Goal: Check status: Check status

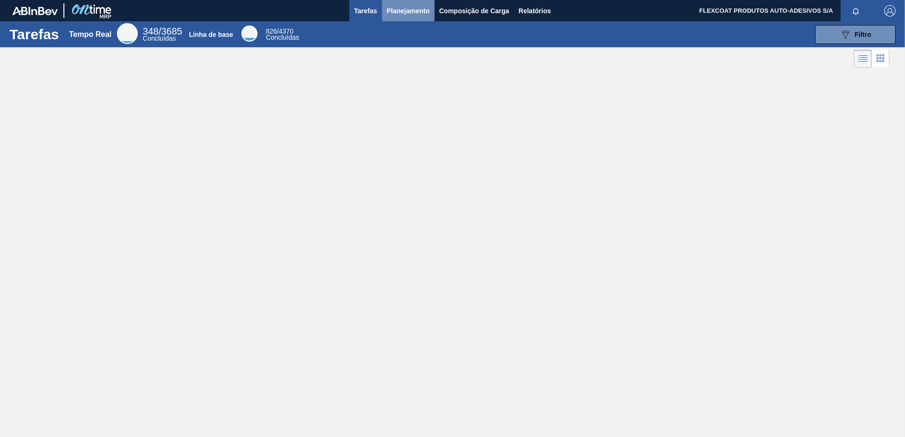
click at [412, 4] on button "Planejamento" at bounding box center [408, 10] width 53 height 21
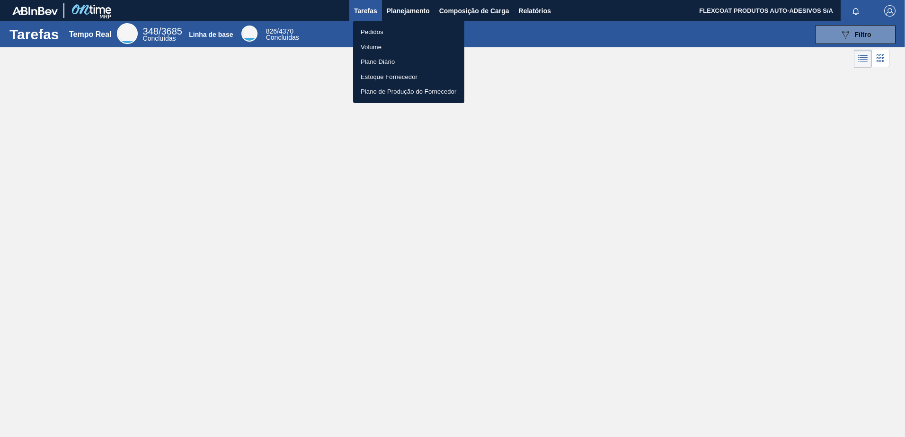
click at [376, 30] on li "Pedidos" at bounding box center [408, 32] width 111 height 15
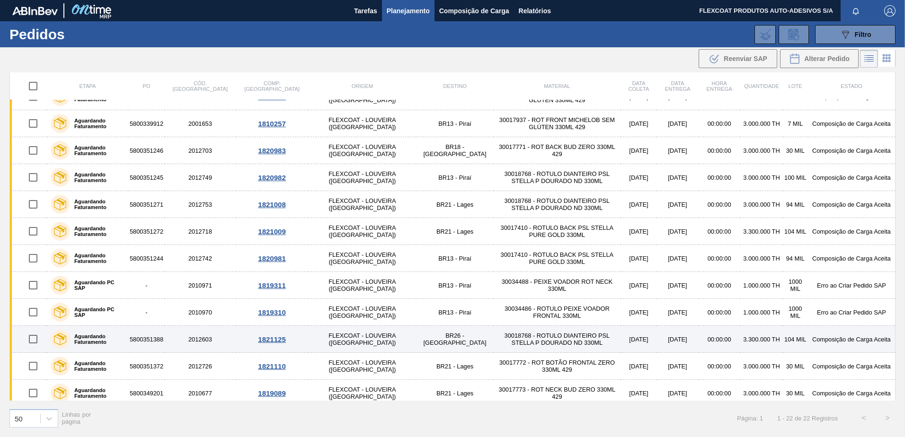
scroll to position [293, 0]
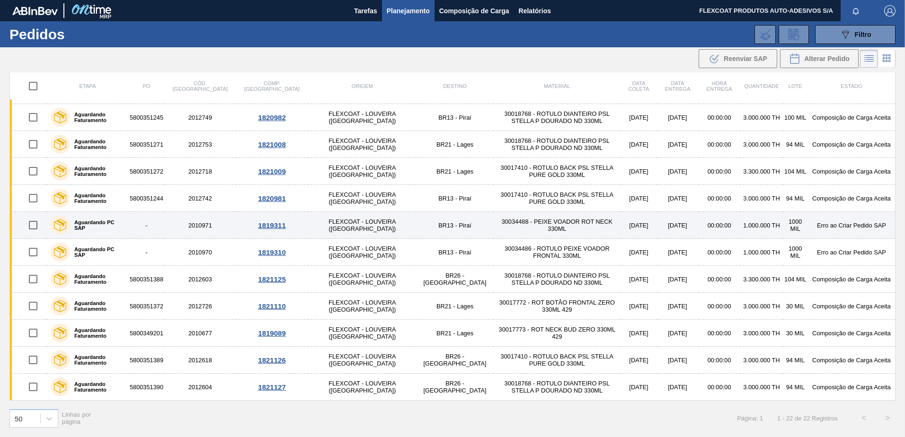
click at [80, 224] on label "Aguardando PC SAP" at bounding box center [97, 225] width 55 height 11
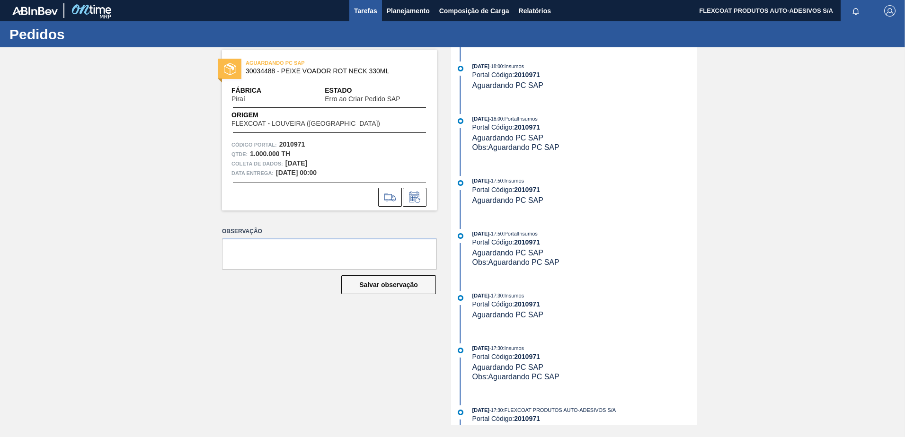
click at [372, 14] on span "Tarefas" at bounding box center [365, 10] width 23 height 11
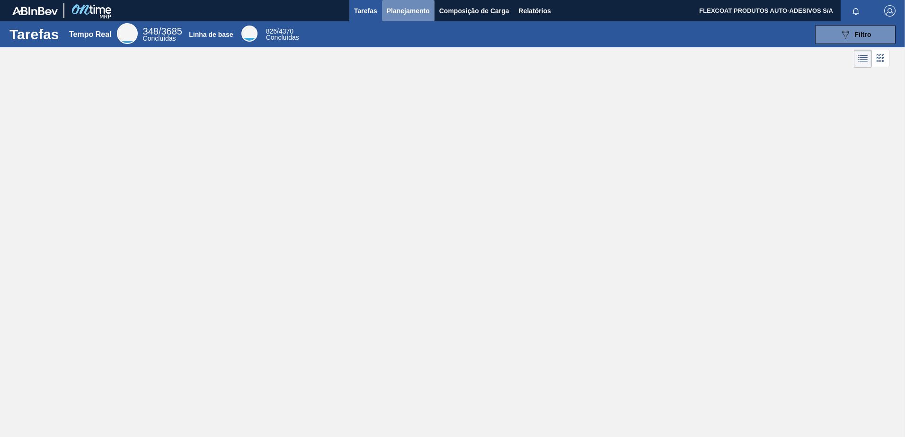
click at [406, 12] on span "Planejamento" at bounding box center [408, 10] width 43 height 11
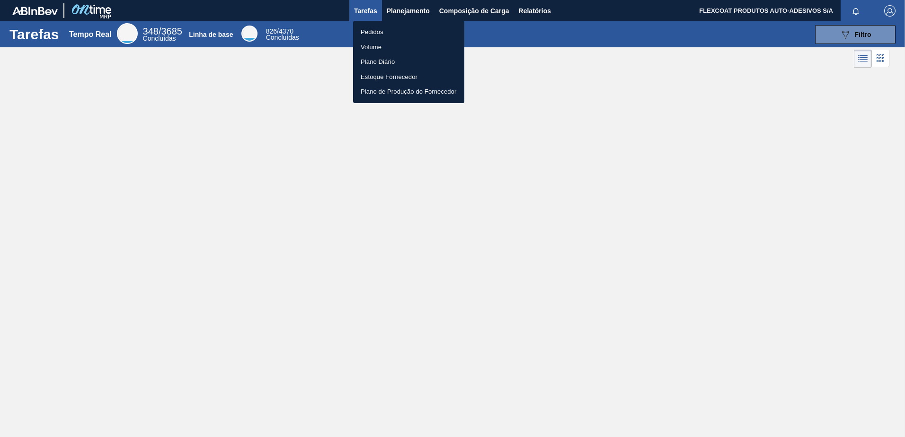
click at [373, 32] on li "Pedidos" at bounding box center [408, 32] width 111 height 15
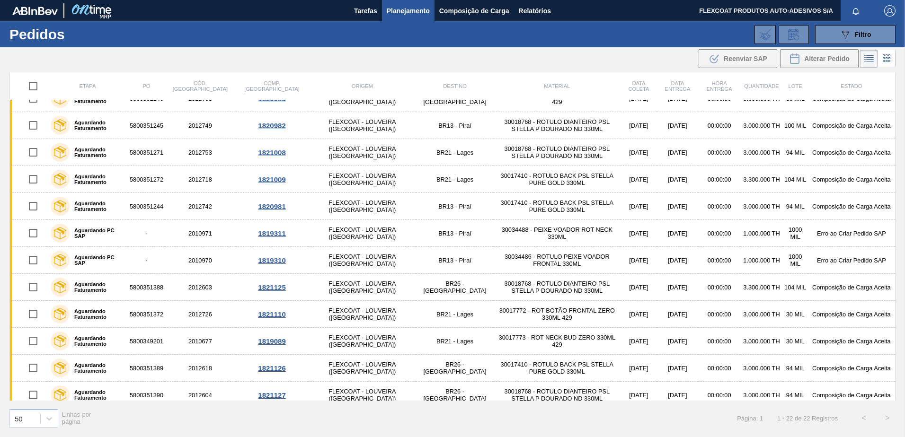
scroll to position [293, 0]
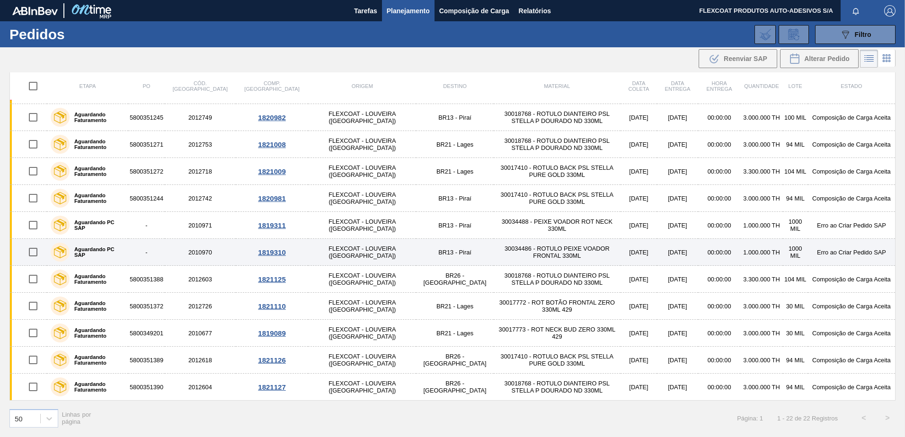
click at [102, 250] on label "Aguardando PC SAP" at bounding box center [97, 252] width 55 height 11
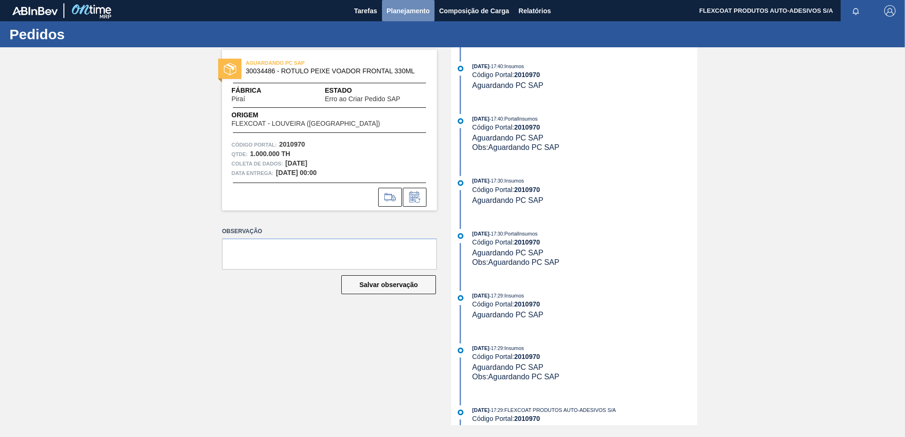
click at [402, 12] on span "Planejamento" at bounding box center [408, 10] width 43 height 11
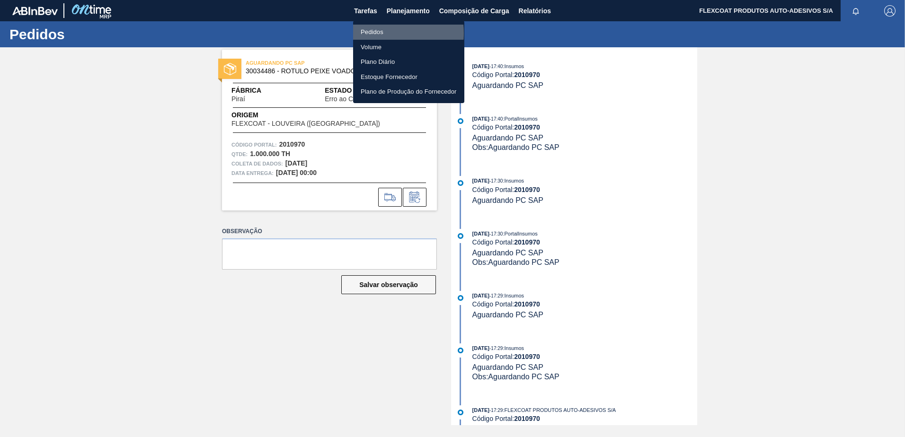
click at [369, 33] on li "Pedidos" at bounding box center [408, 32] width 111 height 15
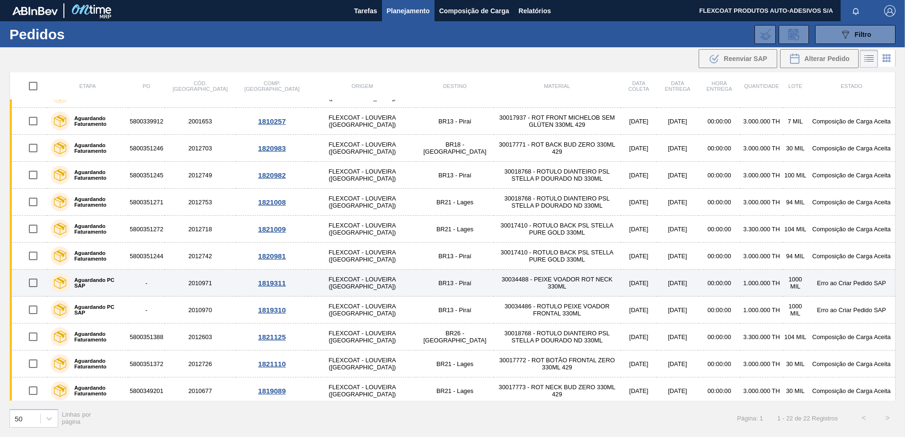
scroll to position [237, 0]
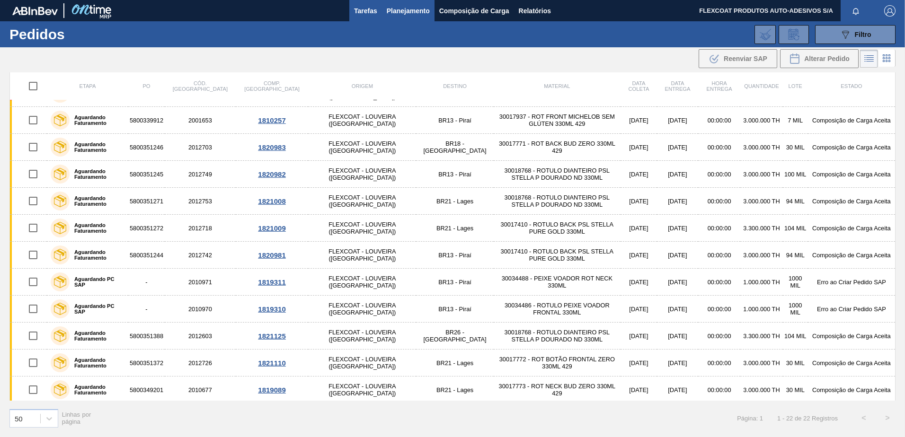
click at [371, 7] on span "Tarefas" at bounding box center [365, 10] width 23 height 11
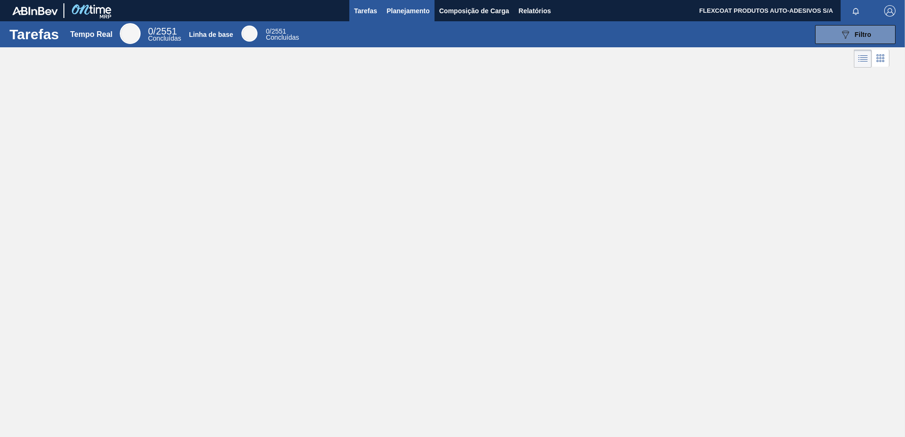
click at [391, 12] on span "Planejamento" at bounding box center [408, 10] width 43 height 11
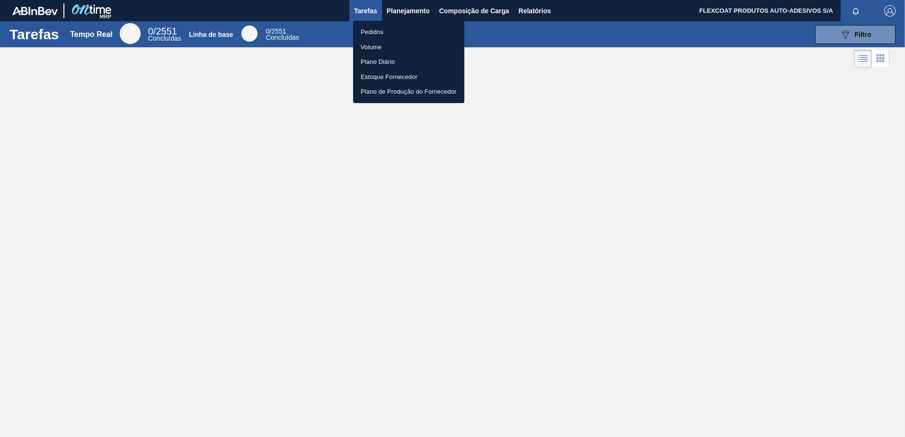
click at [378, 32] on li "Pedidos" at bounding box center [408, 32] width 111 height 15
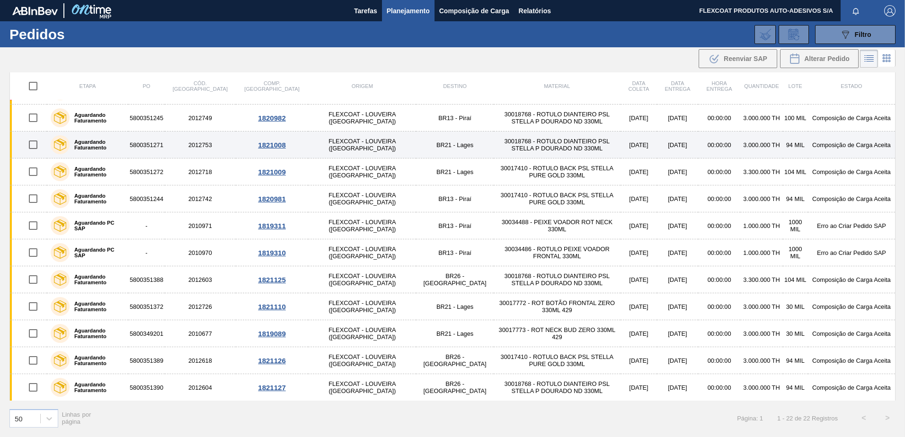
scroll to position [293, 0]
